Goal: Task Accomplishment & Management: Manage account settings

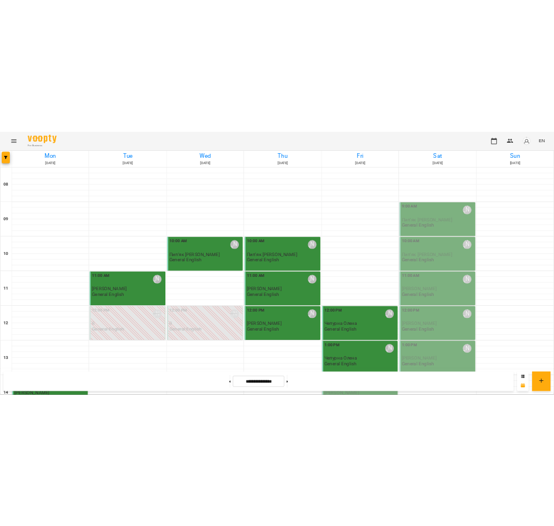
scroll to position [224, 0]
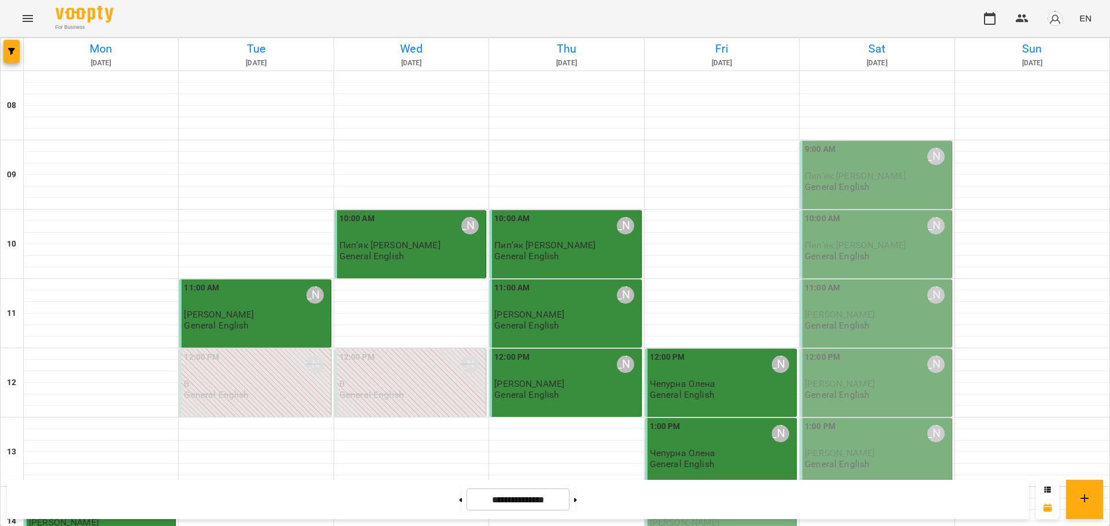
click at [701, 490] on div "2:00 PM [PERSON_NAME]" at bounding box center [722, 503] width 144 height 27
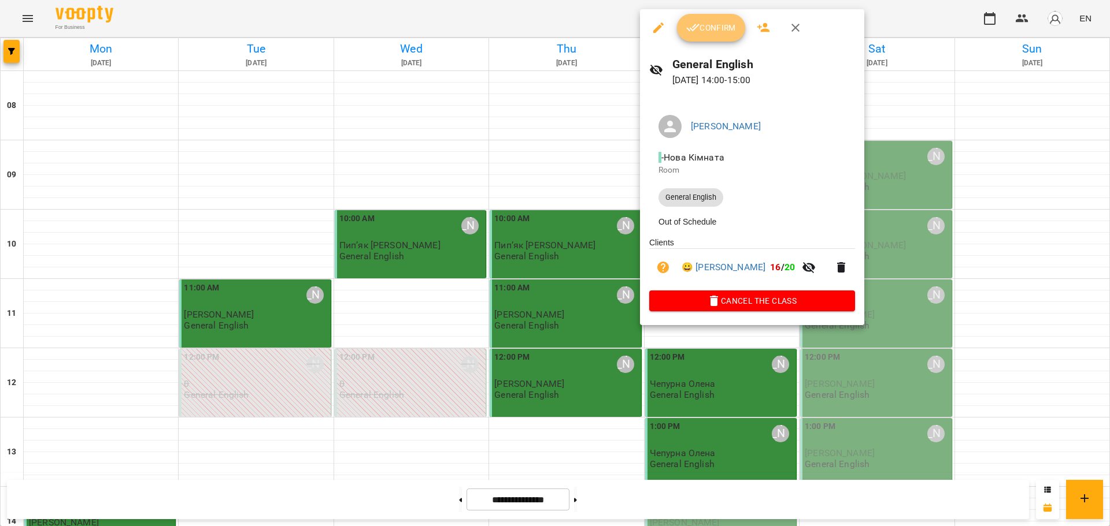
click at [708, 34] on span "Confirm" at bounding box center [711, 28] width 50 height 14
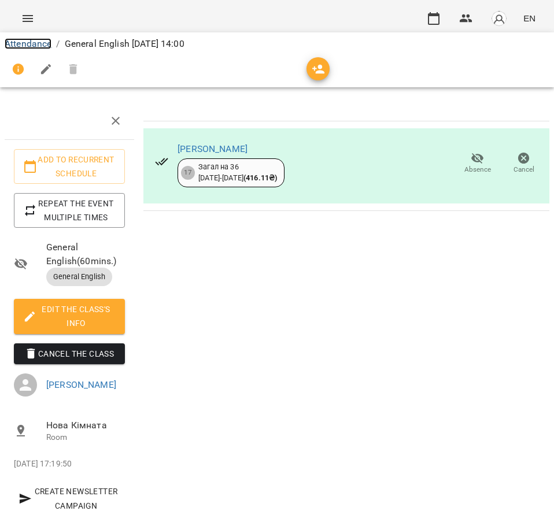
click at [42, 44] on link "Attendance" at bounding box center [28, 43] width 47 height 11
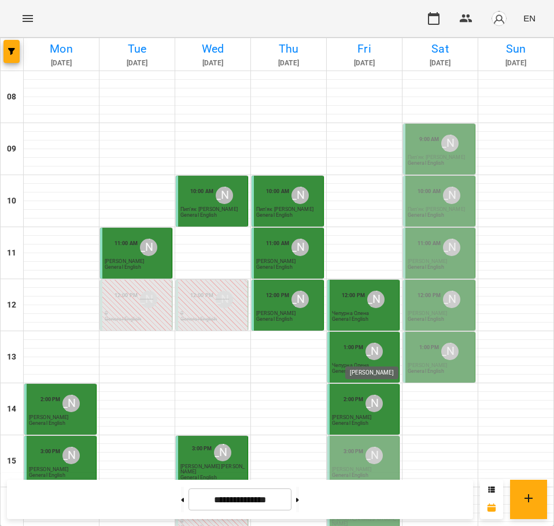
scroll to position [106, 0]
click at [346, 466] on span "[PERSON_NAME]" at bounding box center [351, 469] width 39 height 6
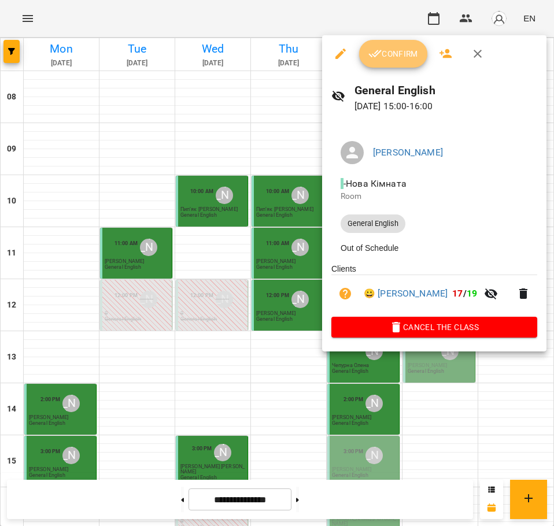
click at [392, 49] on span "Confirm" at bounding box center [393, 54] width 50 height 14
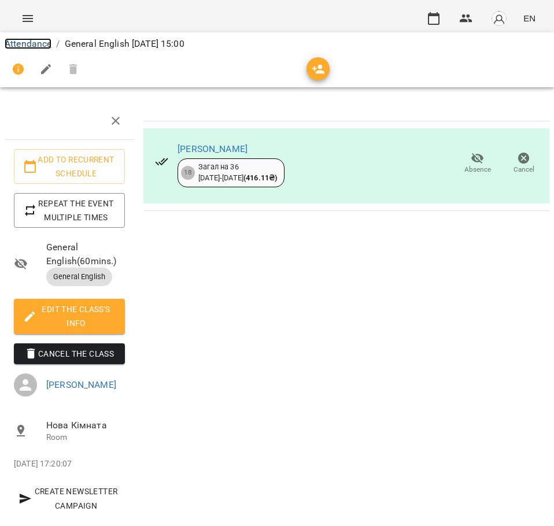
click at [42, 41] on link "Attendance" at bounding box center [28, 43] width 47 height 11
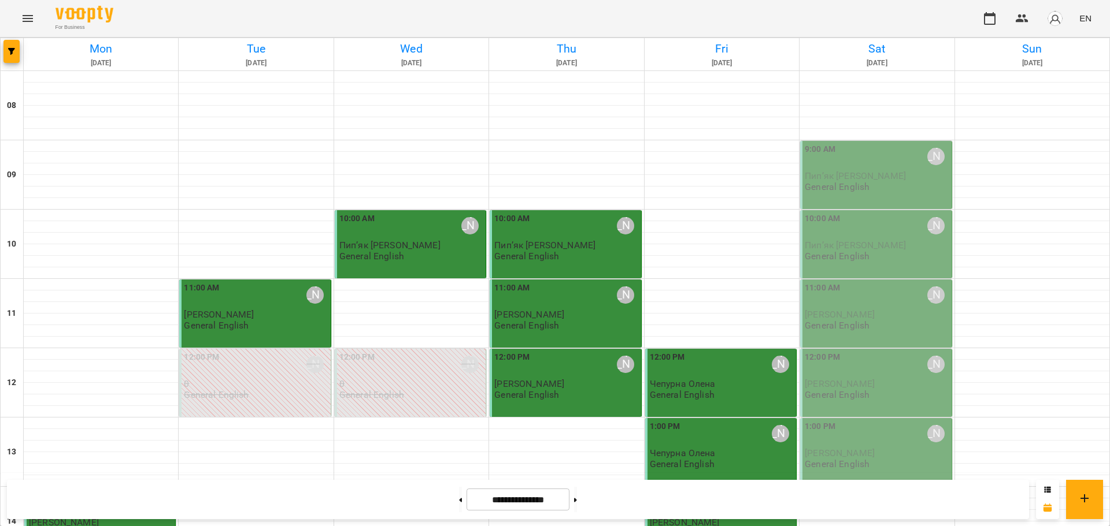
scroll to position [278, 0]
